Goal: Task Accomplishment & Management: Use online tool/utility

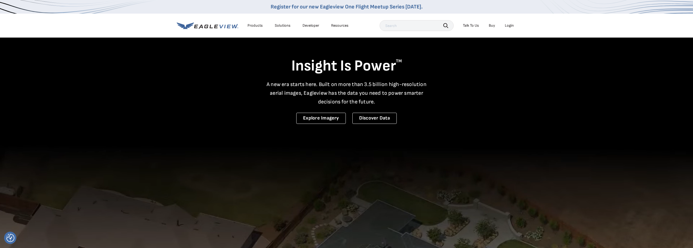
click at [508, 23] on div "Login" at bounding box center [509, 25] width 9 height 5
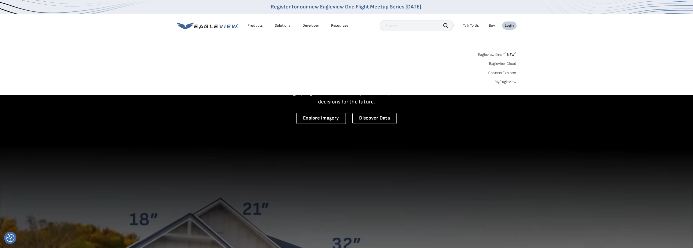
click at [500, 63] on link "Eagleview Cloud" at bounding box center [503, 63] width 28 height 5
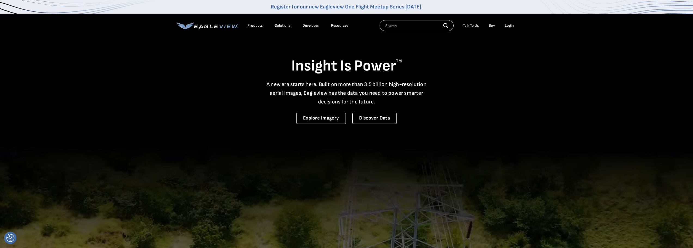
click at [508, 25] on div "Login" at bounding box center [509, 25] width 9 height 5
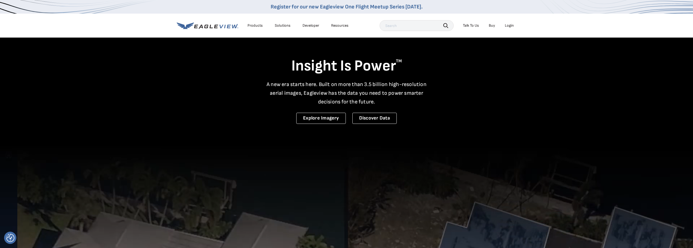
click at [510, 23] on div "Login" at bounding box center [509, 25] width 9 height 5
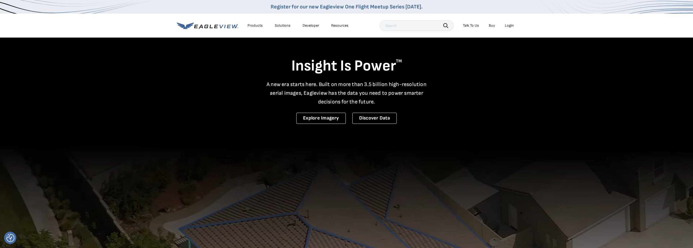
click at [509, 26] on div "Login" at bounding box center [509, 25] width 9 height 5
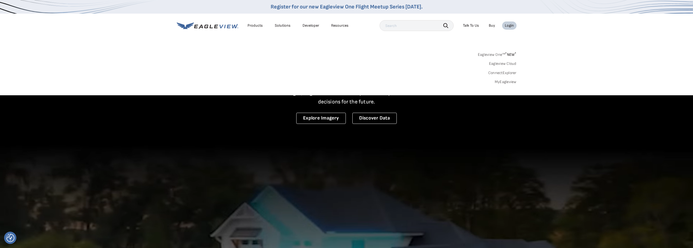
click at [506, 63] on link "Eagleview Cloud" at bounding box center [503, 63] width 28 height 5
